Goal: Task Accomplishment & Management: Manage account settings

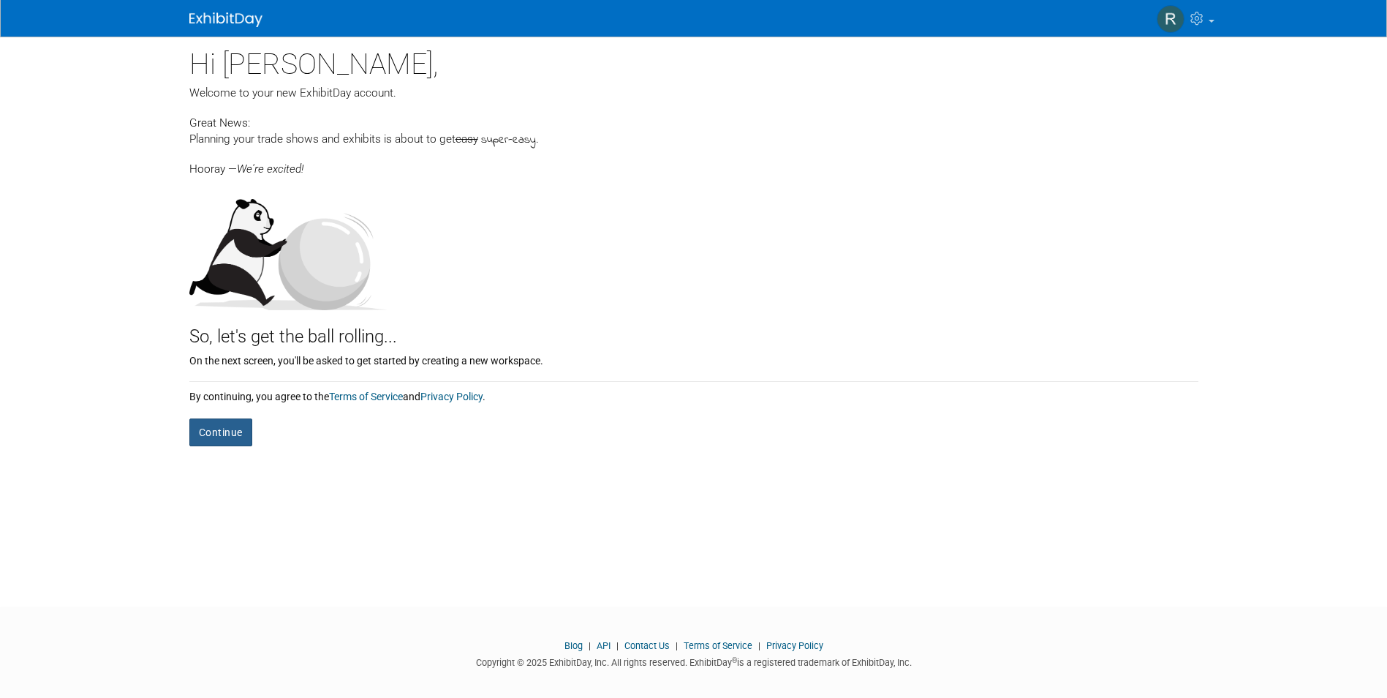
click at [216, 433] on button "Continue" at bounding box center [220, 432] width 63 height 28
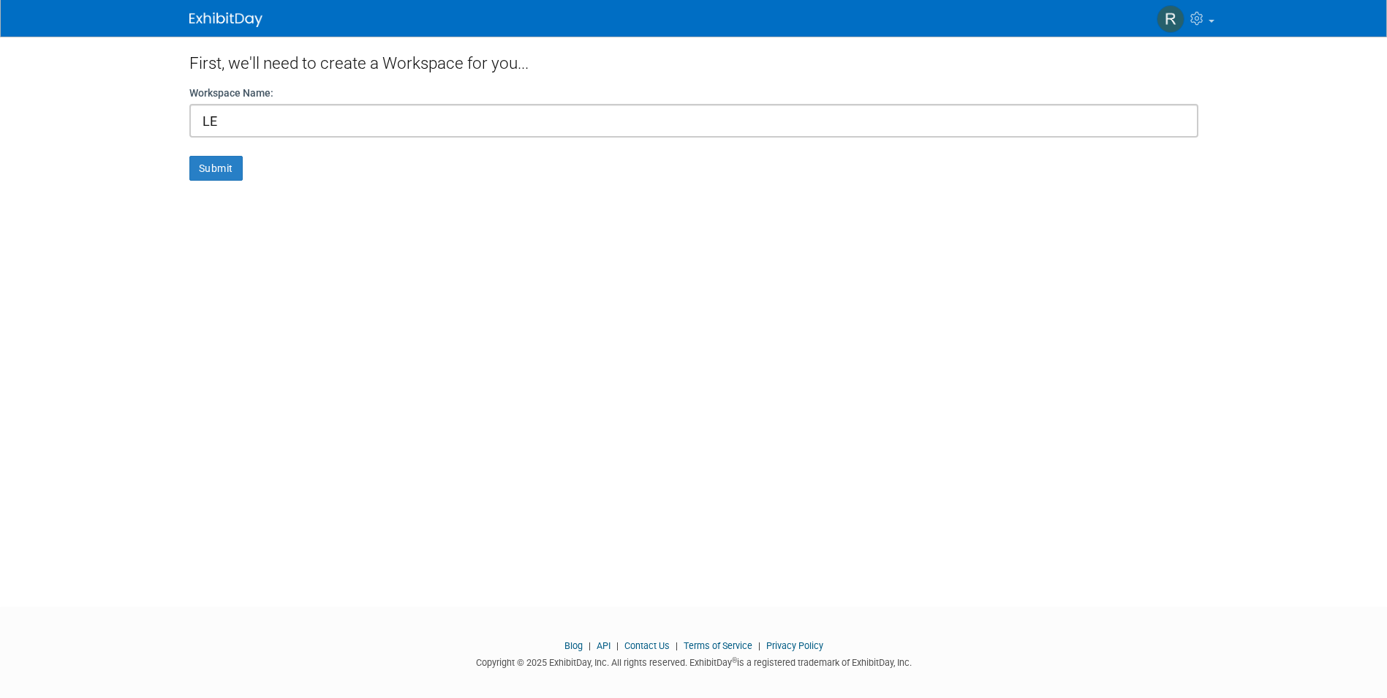
type input "L"
type input "R"
type input "rhoward"
click at [218, 171] on button "Submit" at bounding box center [215, 168] width 53 height 25
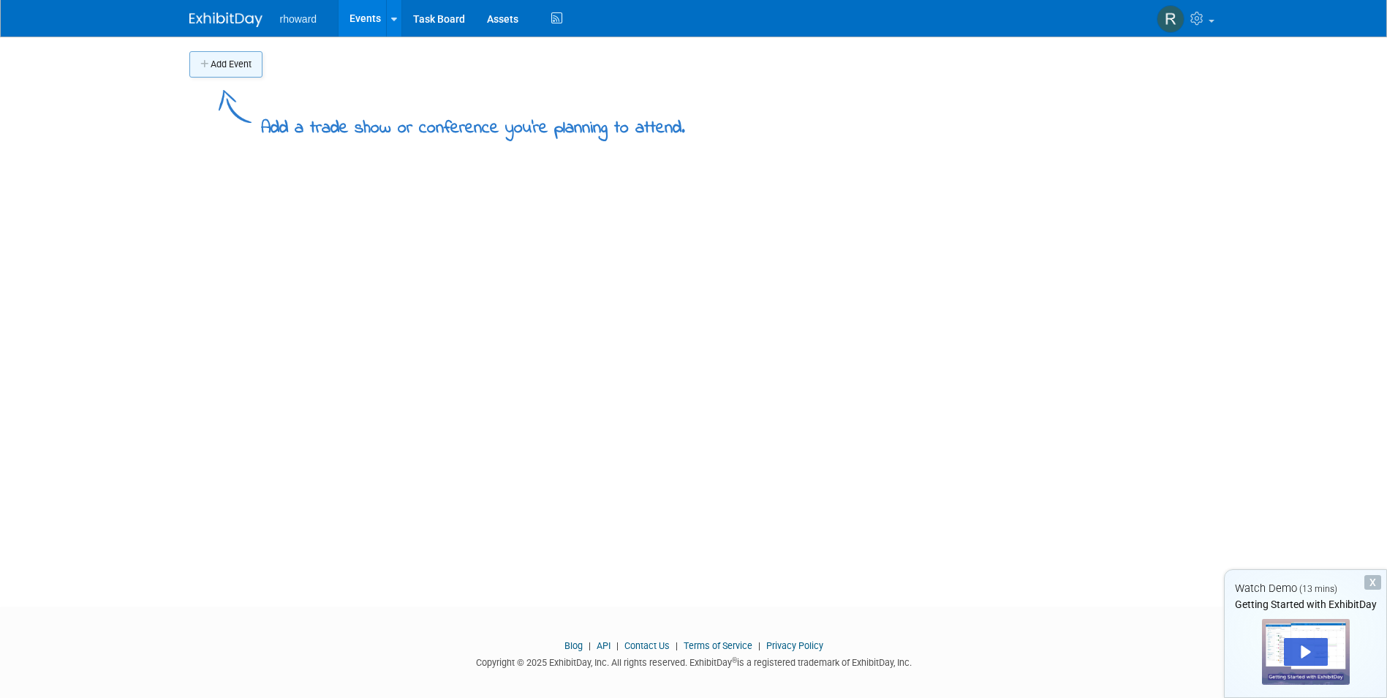
click at [239, 57] on button "Add Event" at bounding box center [225, 64] width 73 height 26
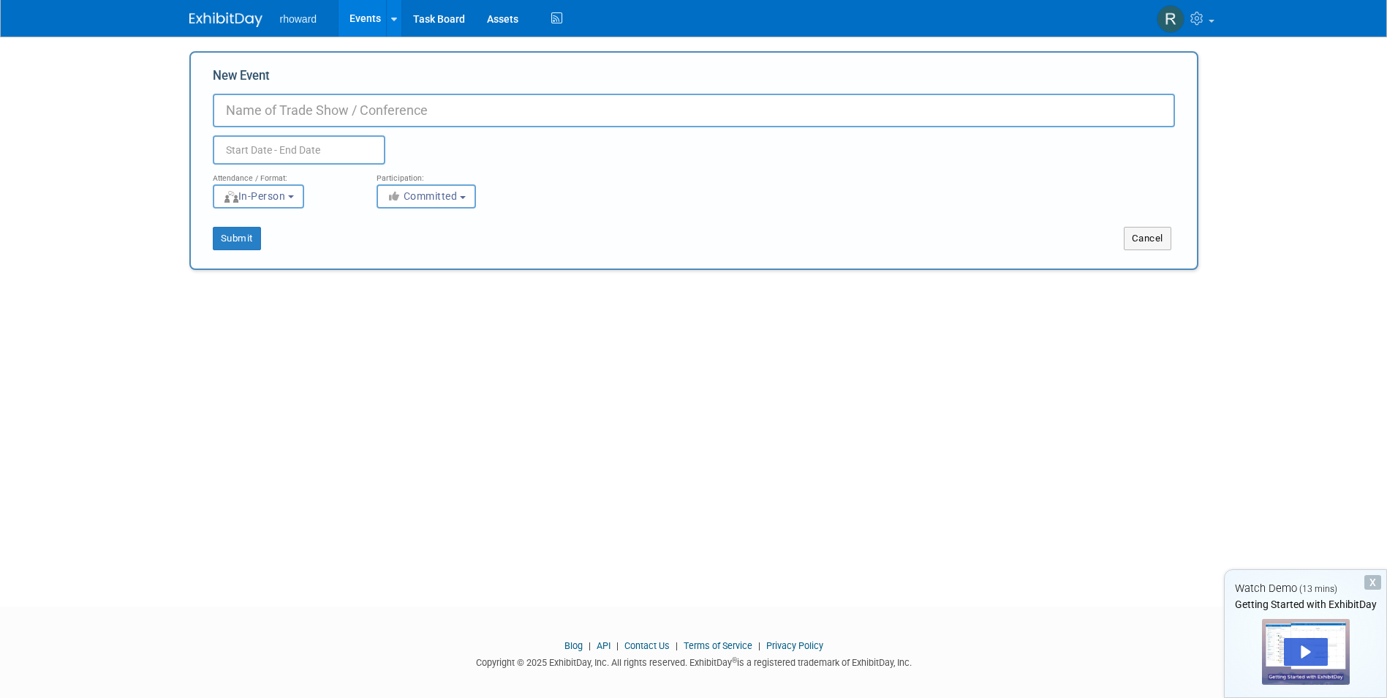
click at [1262, 143] on body "rhoward Events Add Event Bulk Upload Events Shareable Event Boards Task Board A…" at bounding box center [693, 349] width 1387 height 698
click at [396, 14] on link at bounding box center [393, 18] width 15 height 37
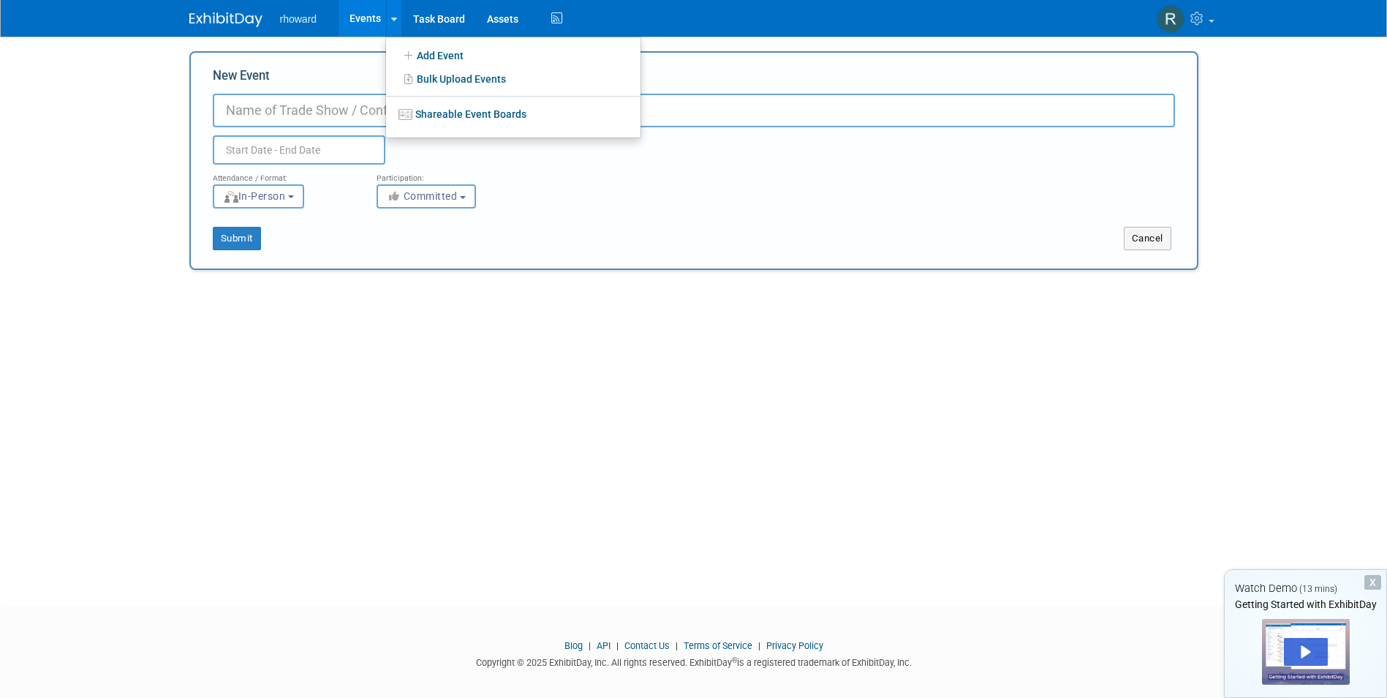
click at [920, 28] on div "rhoward Events Add Event Bulk Upload Events Shareable Event Boards Task Board A…" at bounding box center [693, 18] width 1009 height 37
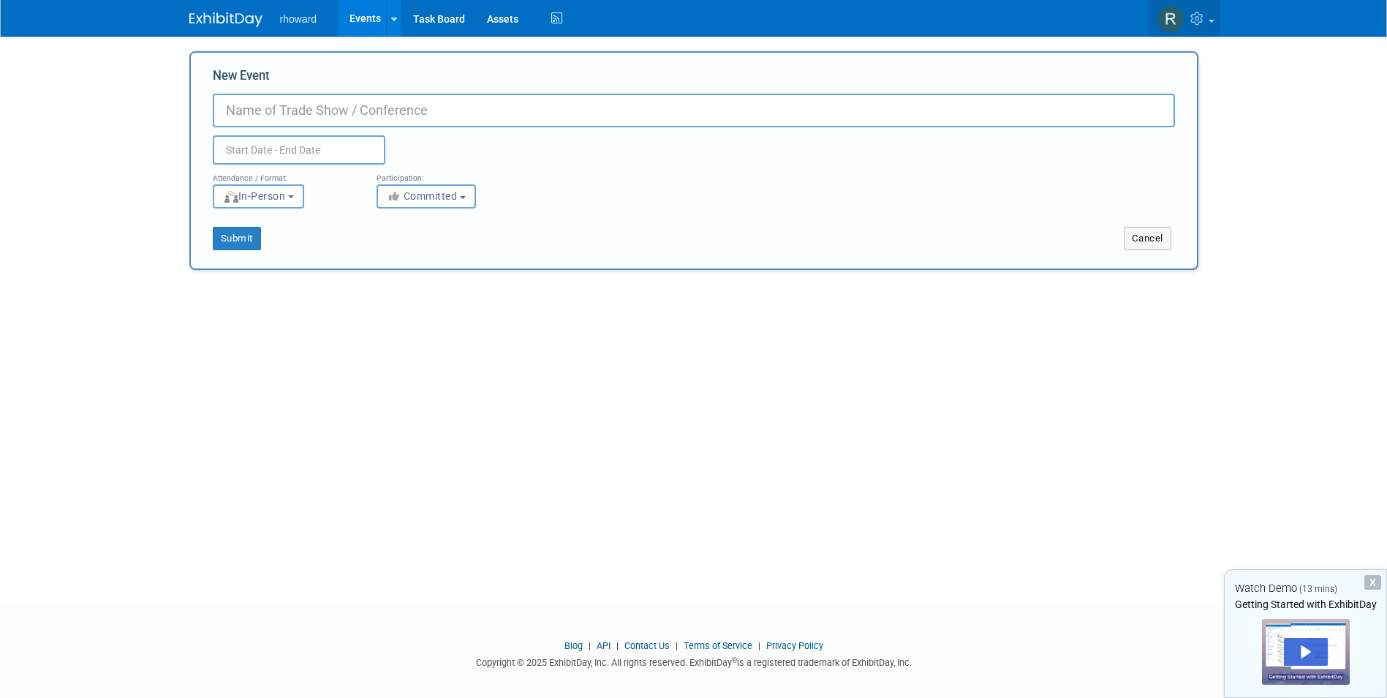
click at [1210, 20] on span at bounding box center [1212, 21] width 6 height 3
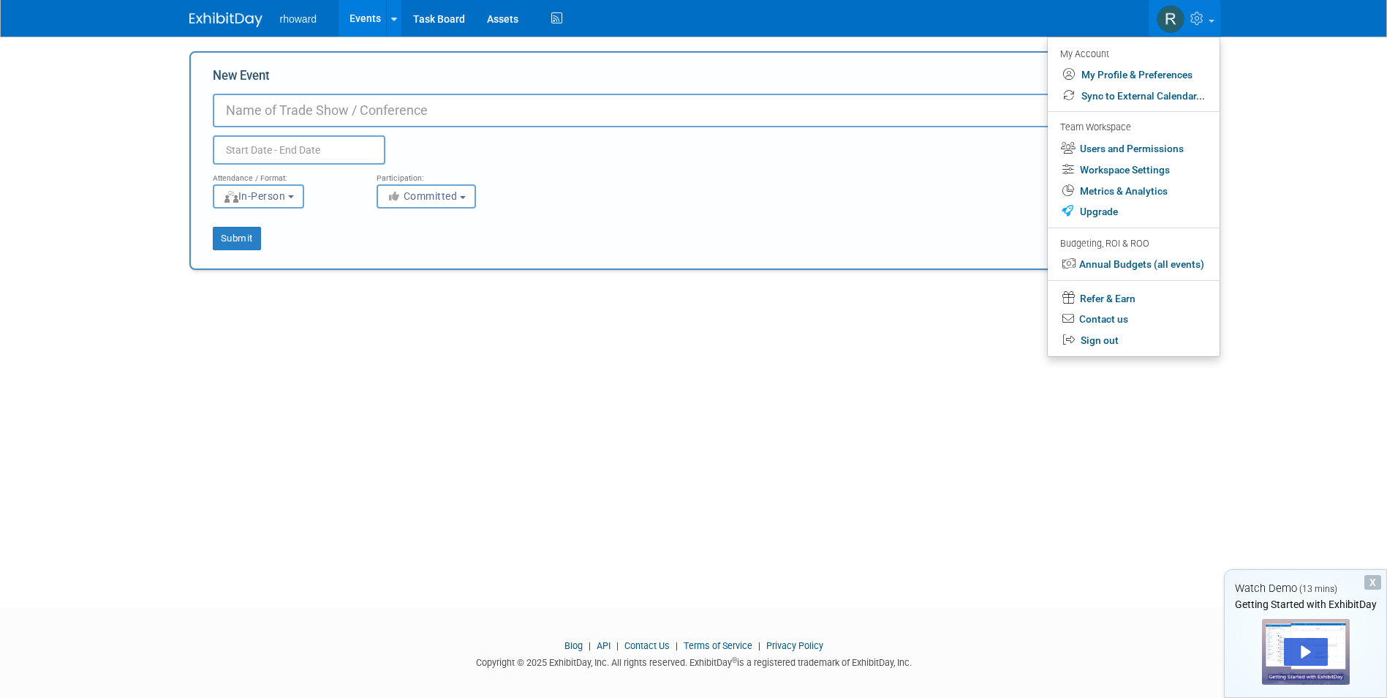
click at [1277, 83] on body "rhoward Events Add Event Bulk Upload Events Shareable Event Boards Task Board A…" at bounding box center [693, 349] width 1387 height 698
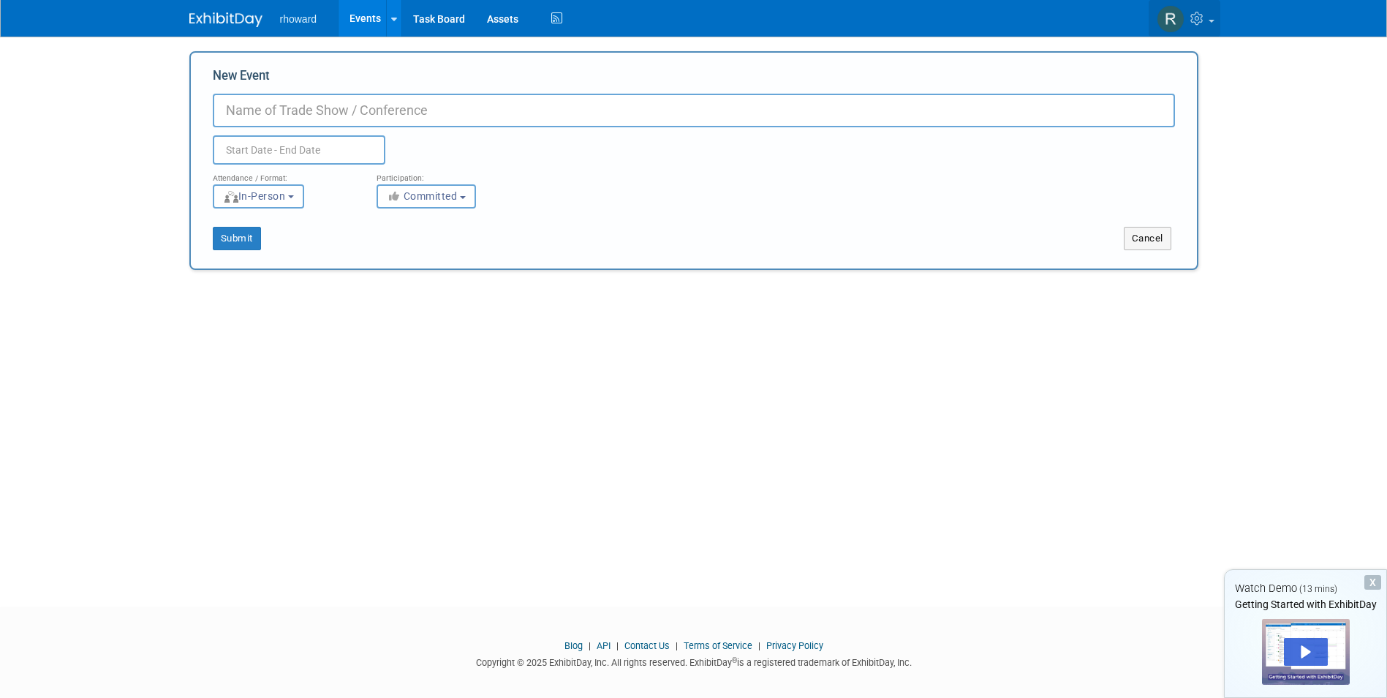
click at [1210, 20] on span at bounding box center [1212, 21] width 6 height 3
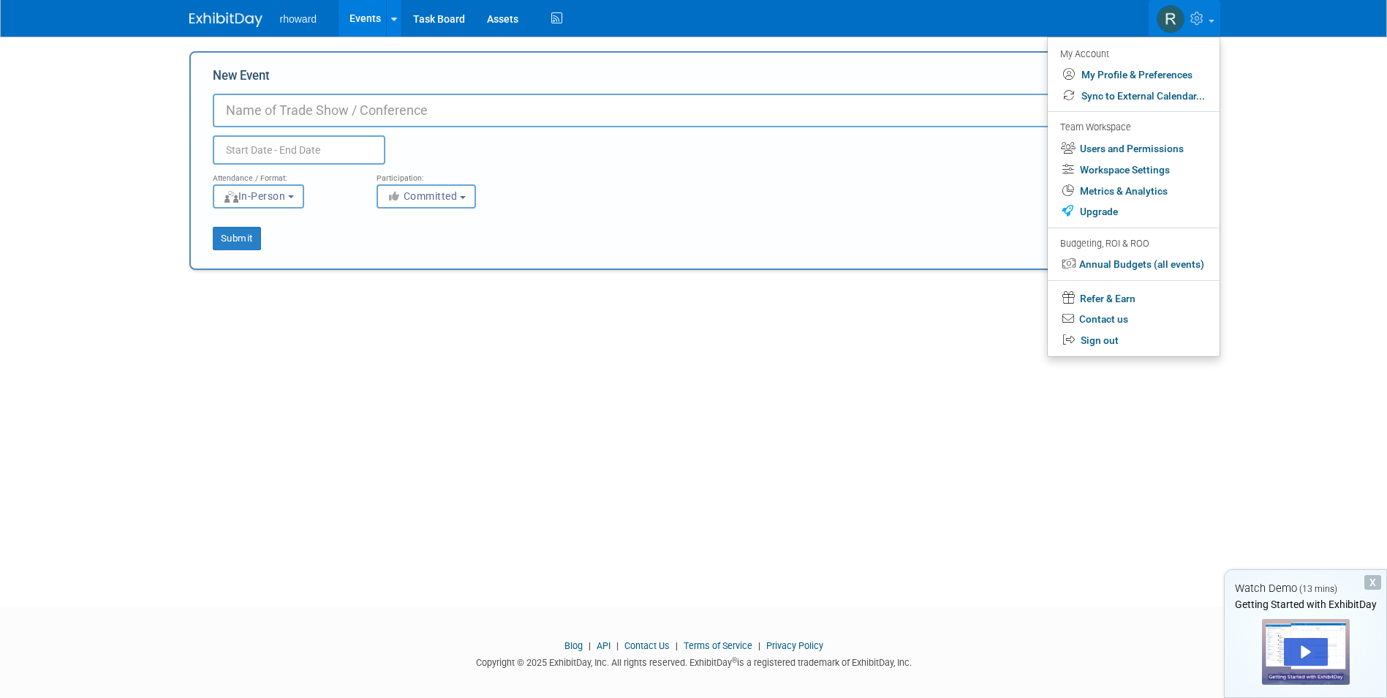
click at [1333, 199] on body "rhoward Events Add Event Bulk Upload Events Shareable Event Boards Task Board A…" at bounding box center [693, 349] width 1387 height 698
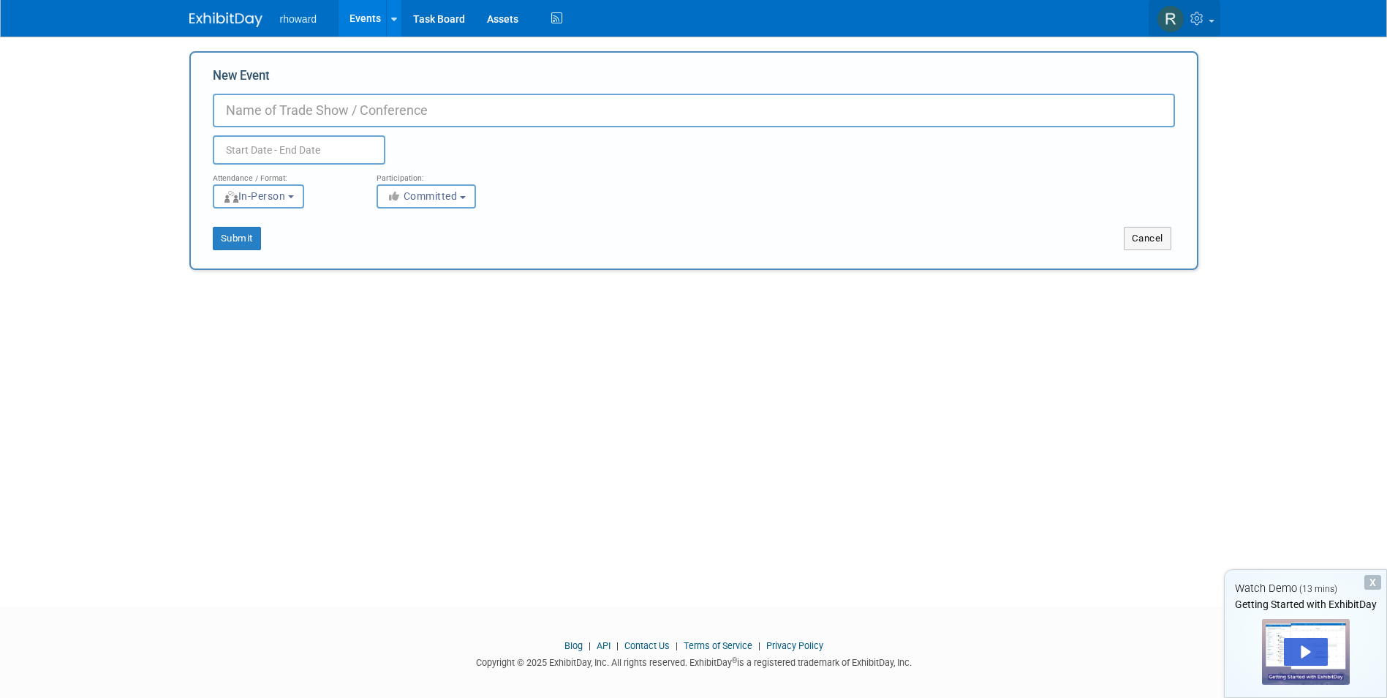
click at [1174, 15] on img at bounding box center [1171, 19] width 28 height 28
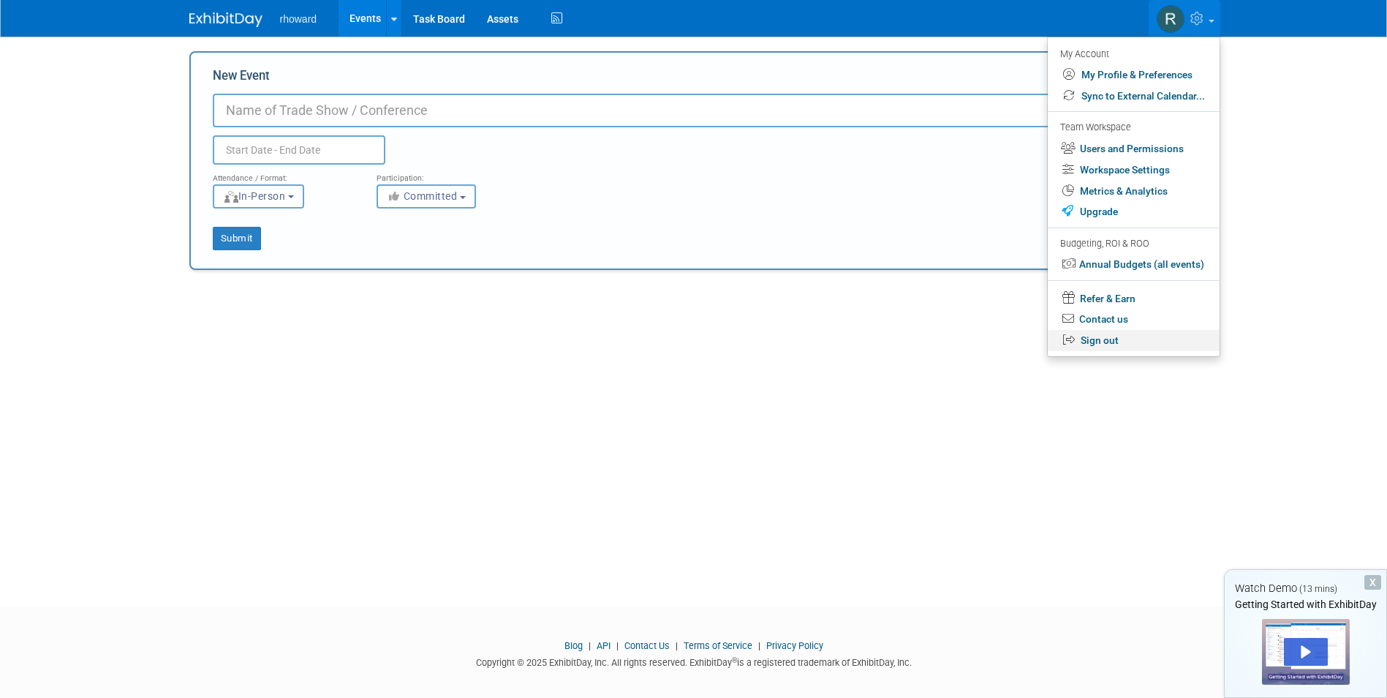
click at [1109, 339] on link "Sign out" at bounding box center [1134, 340] width 172 height 21
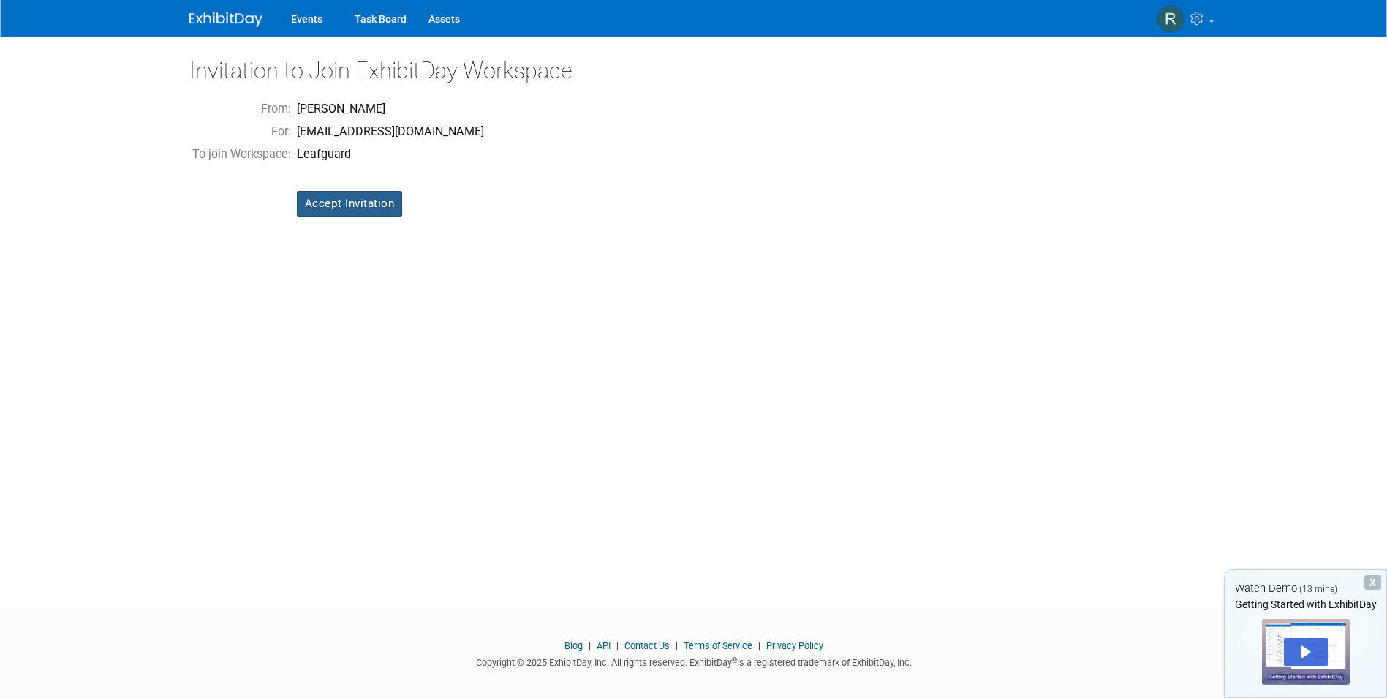
click at [331, 205] on input "Accept Invitation" at bounding box center [350, 204] width 106 height 26
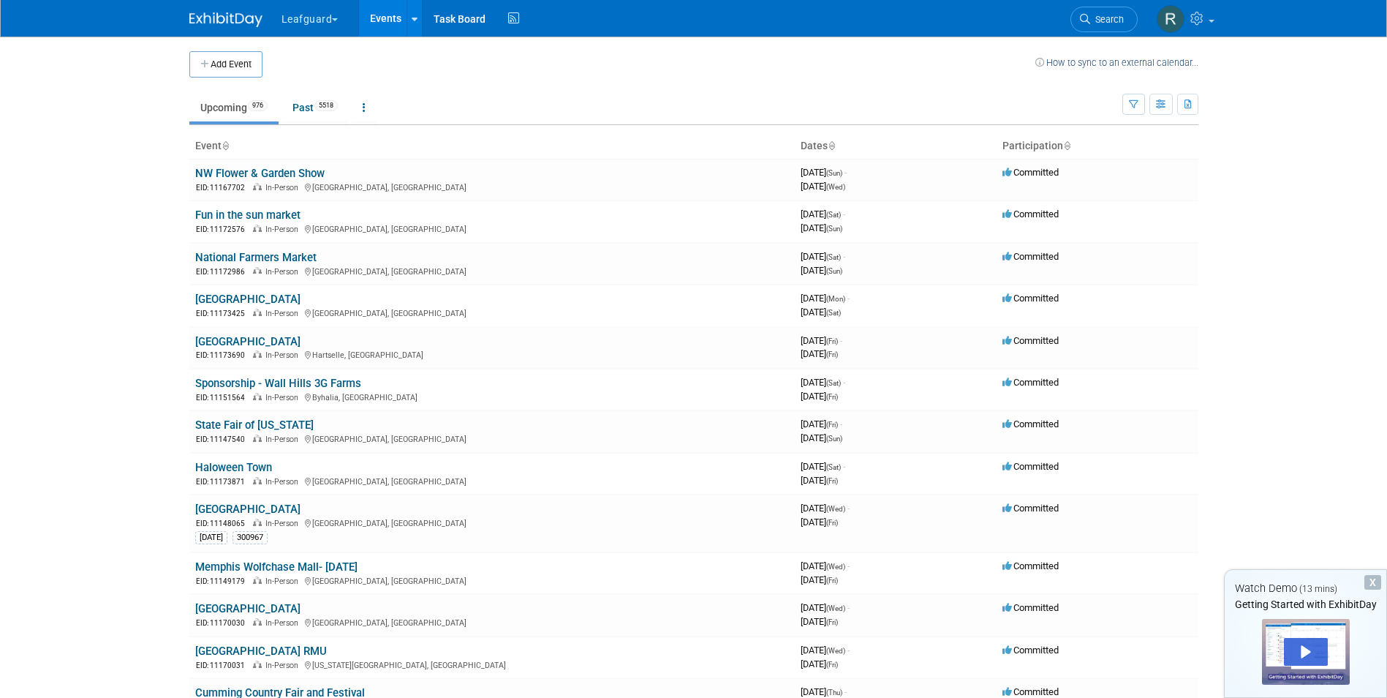
click at [308, 15] on button "Leafguard" at bounding box center [318, 16] width 77 height 32
click at [332, 104] on link "Leafguard" at bounding box center [333, 110] width 105 height 20
click at [306, 105] on link "Past 5518" at bounding box center [315, 108] width 67 height 28
